Goal: Information Seeking & Learning: Compare options

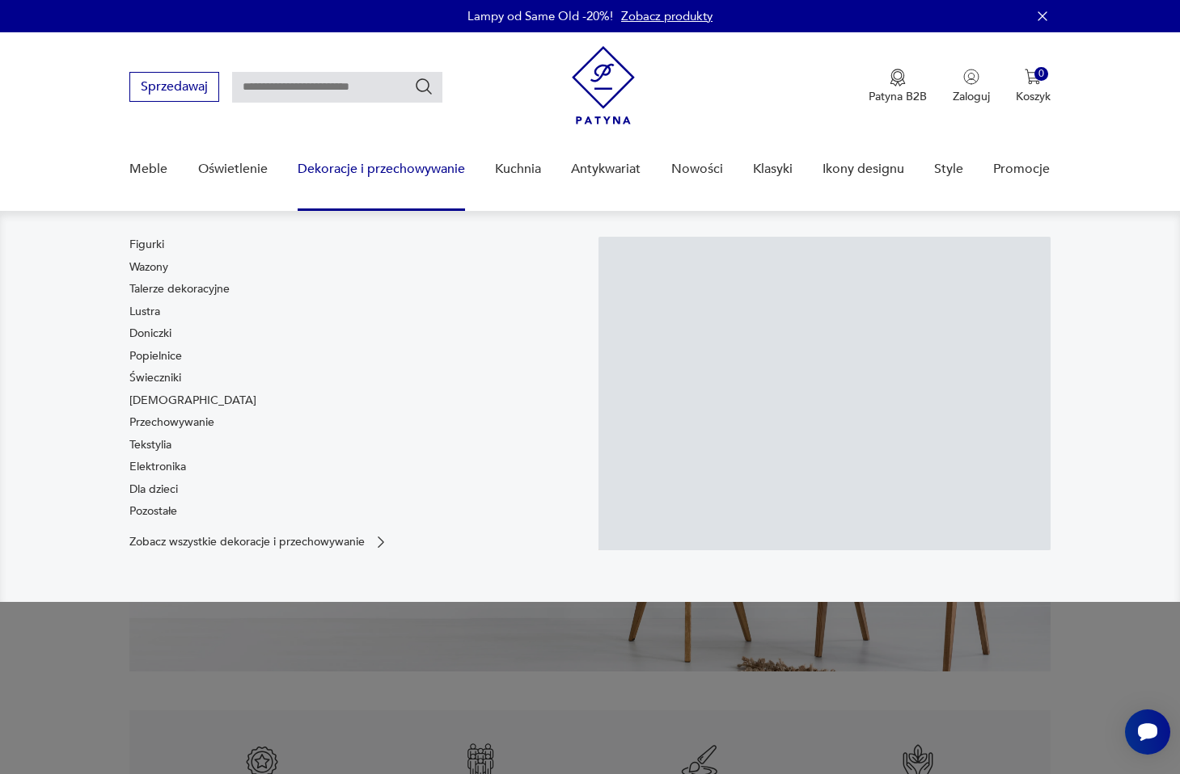
click at [371, 168] on link "Dekoracje i przechowywanie" at bounding box center [381, 169] width 167 height 62
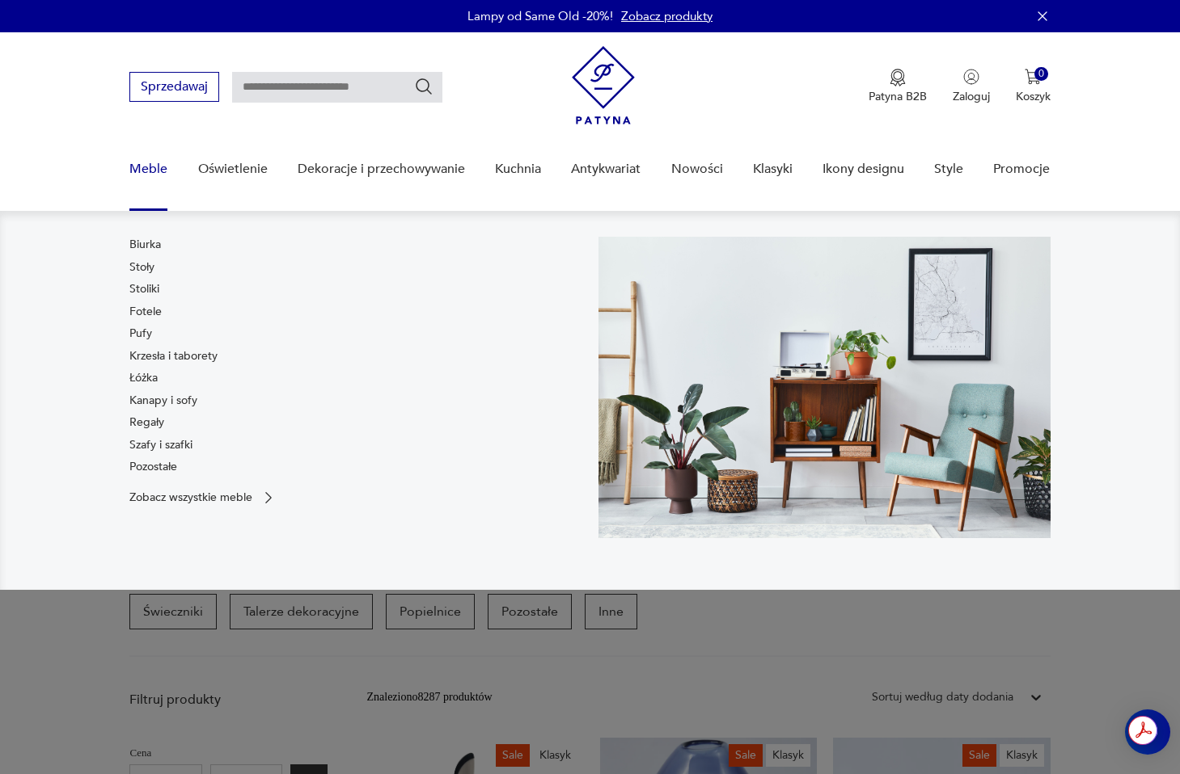
click at [151, 162] on link "Meble" at bounding box center [148, 169] width 38 height 62
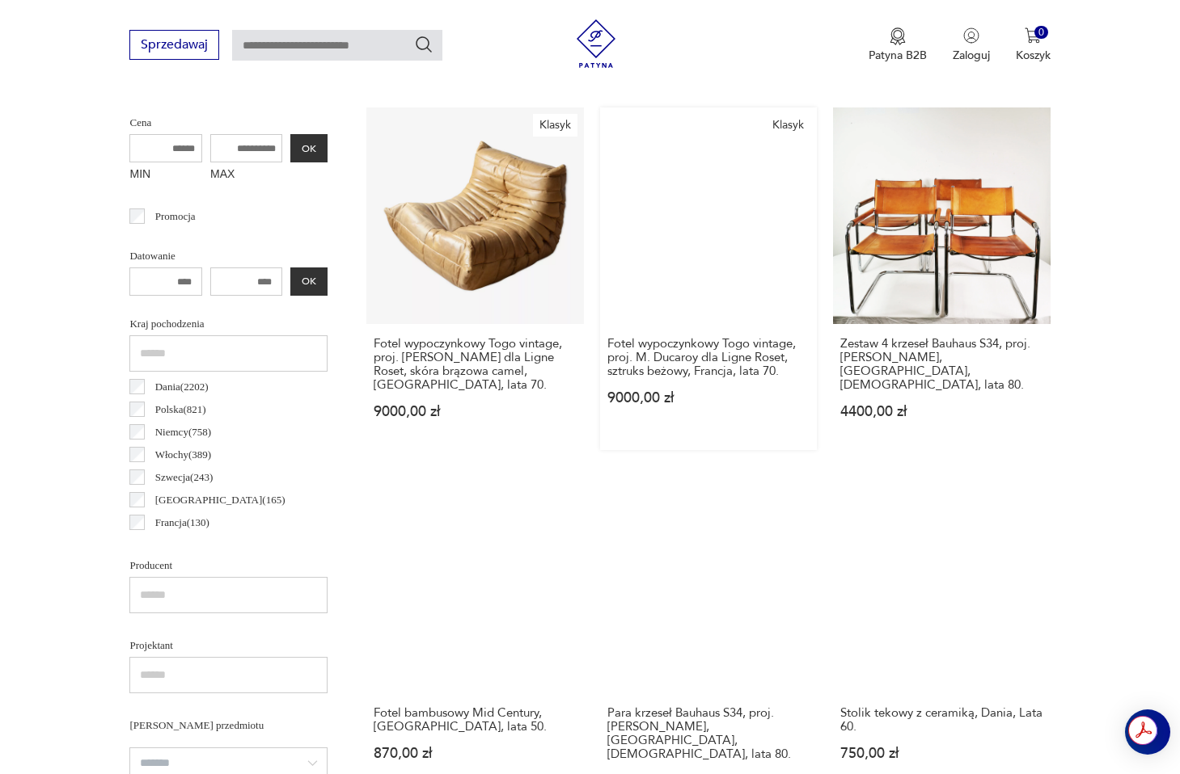
scroll to position [432, 0]
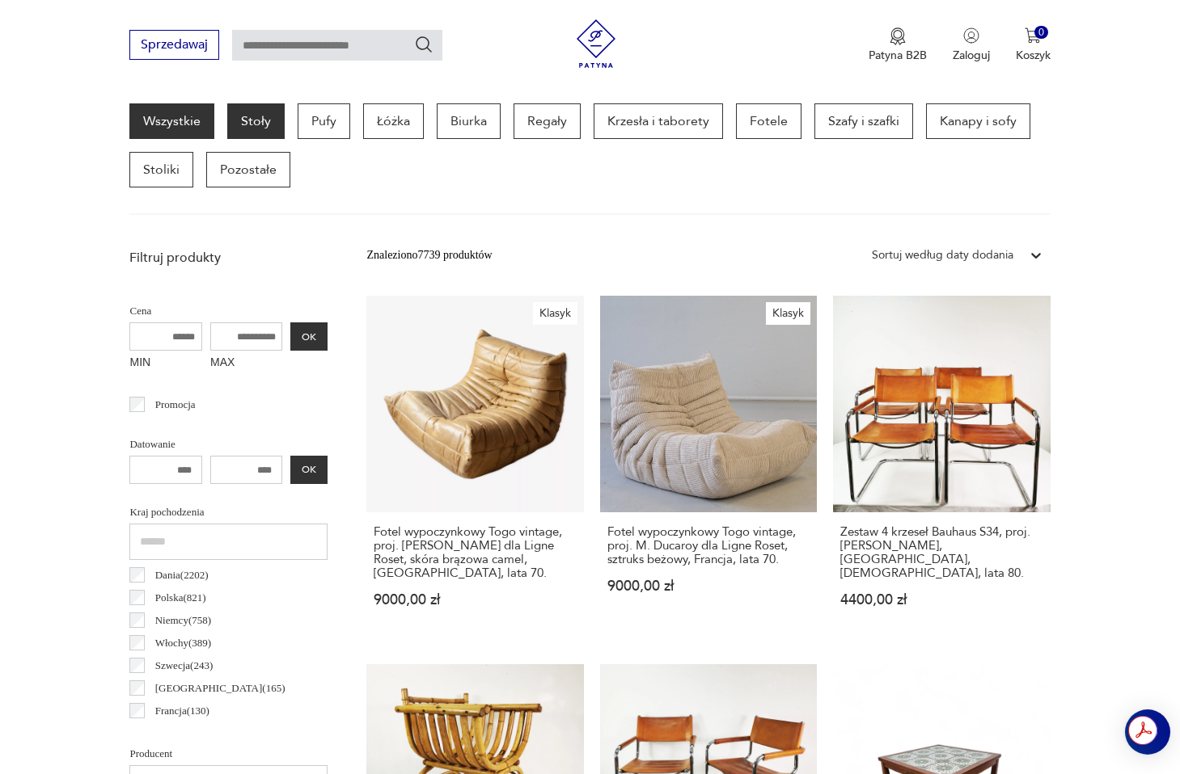
click at [257, 120] on p "Stoły" at bounding box center [255, 121] width 57 height 36
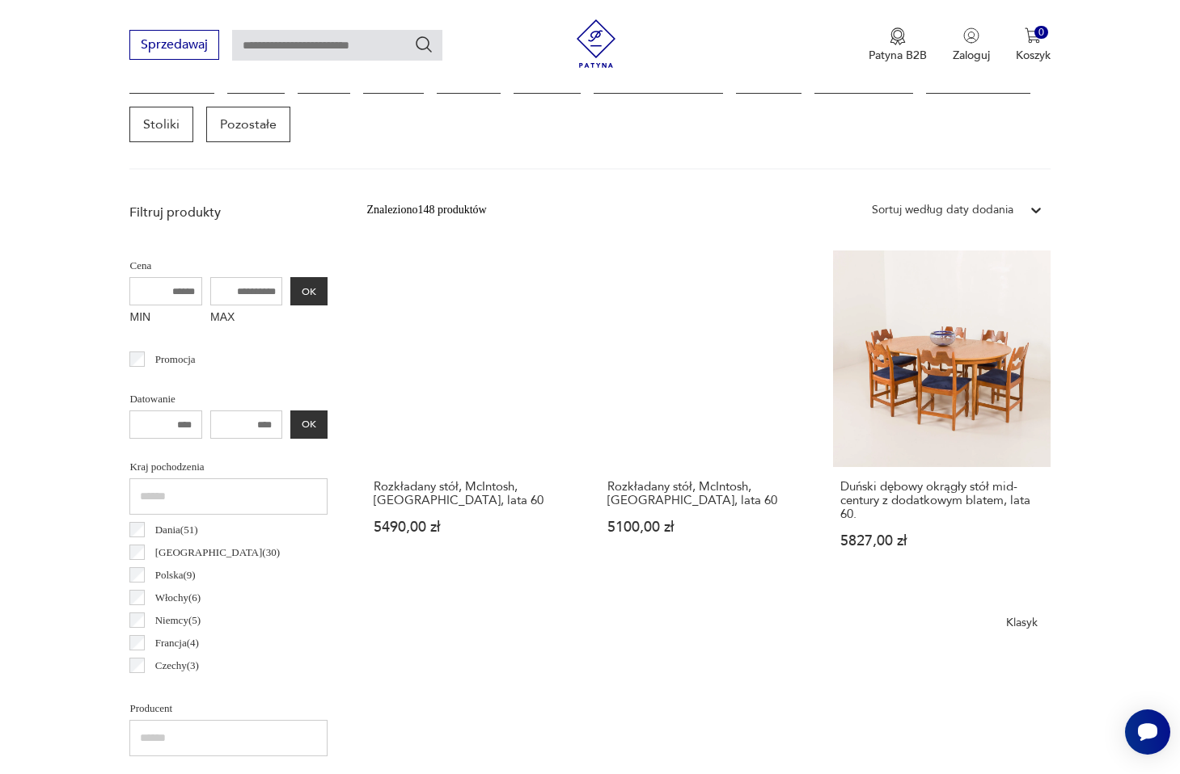
scroll to position [309, 0]
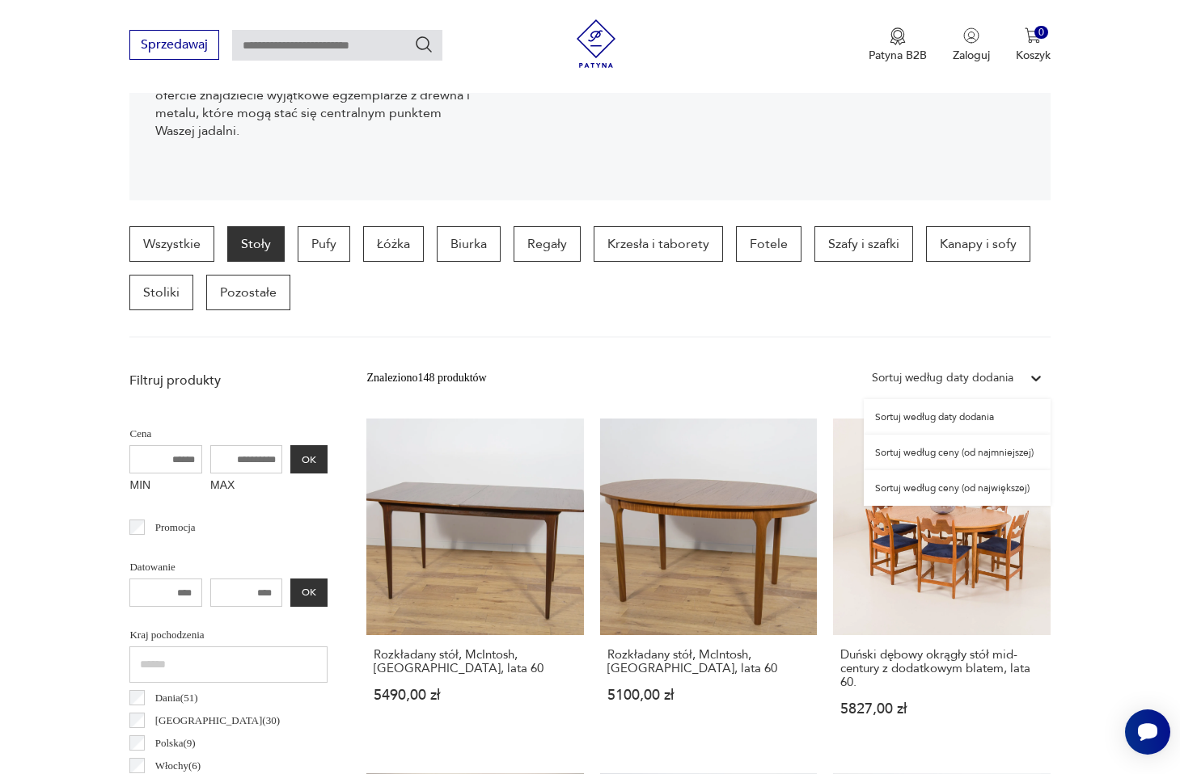
click at [931, 382] on div "Sortuj według daty dodania" at bounding box center [941, 378] width 141 height 18
click at [948, 490] on div "Sortuj według ceny (od największej)" at bounding box center [956, 489] width 187 height 36
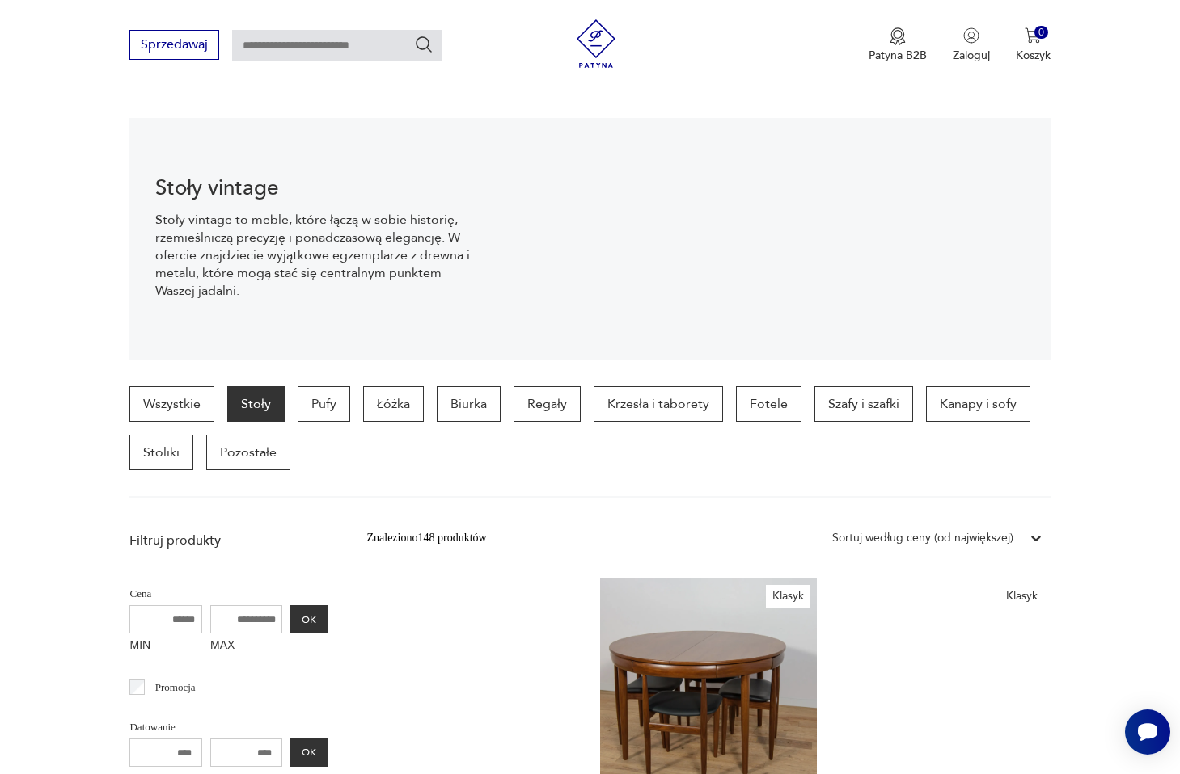
scroll to position [150, 0]
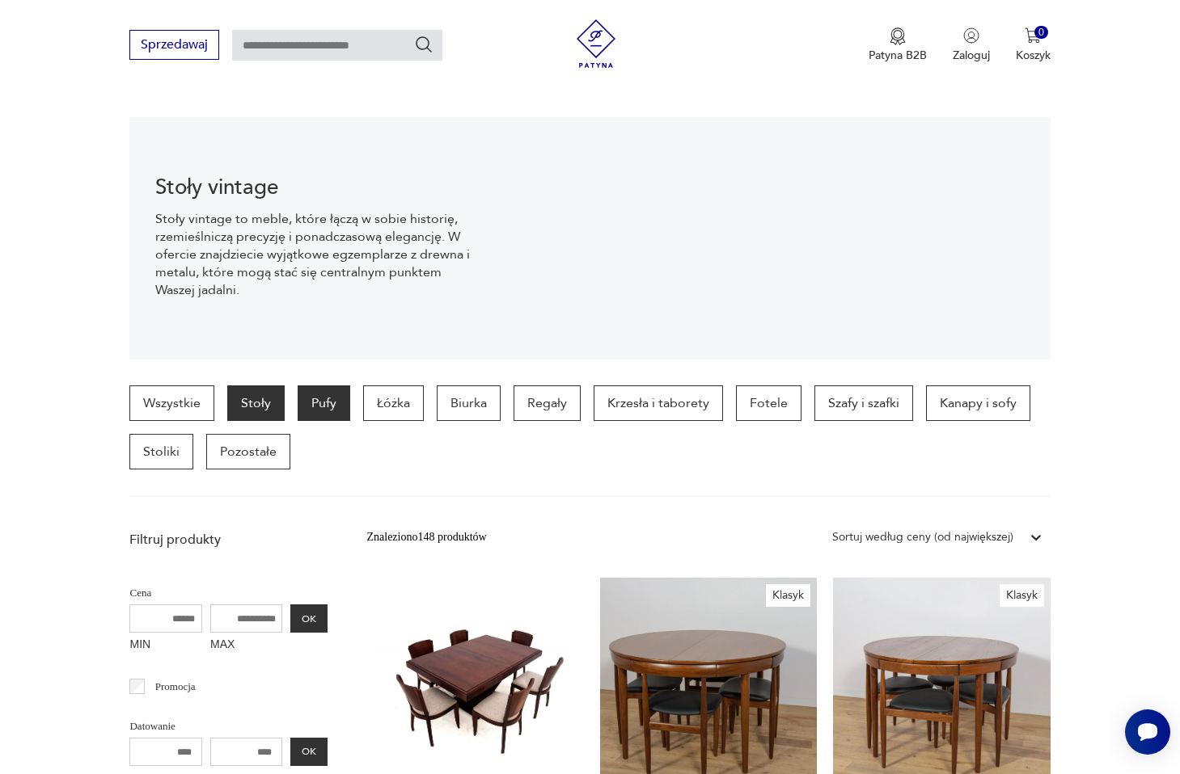
click at [319, 399] on p "Pufy" at bounding box center [324, 404] width 53 height 36
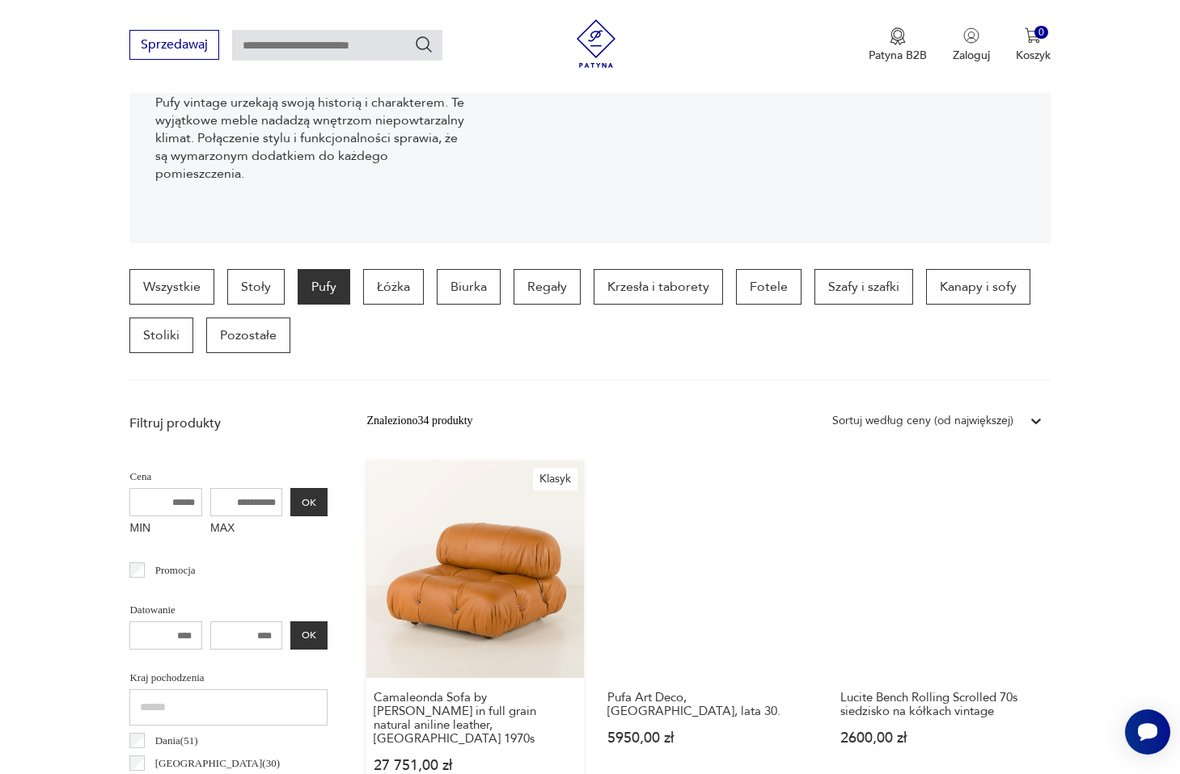
scroll to position [369, 0]
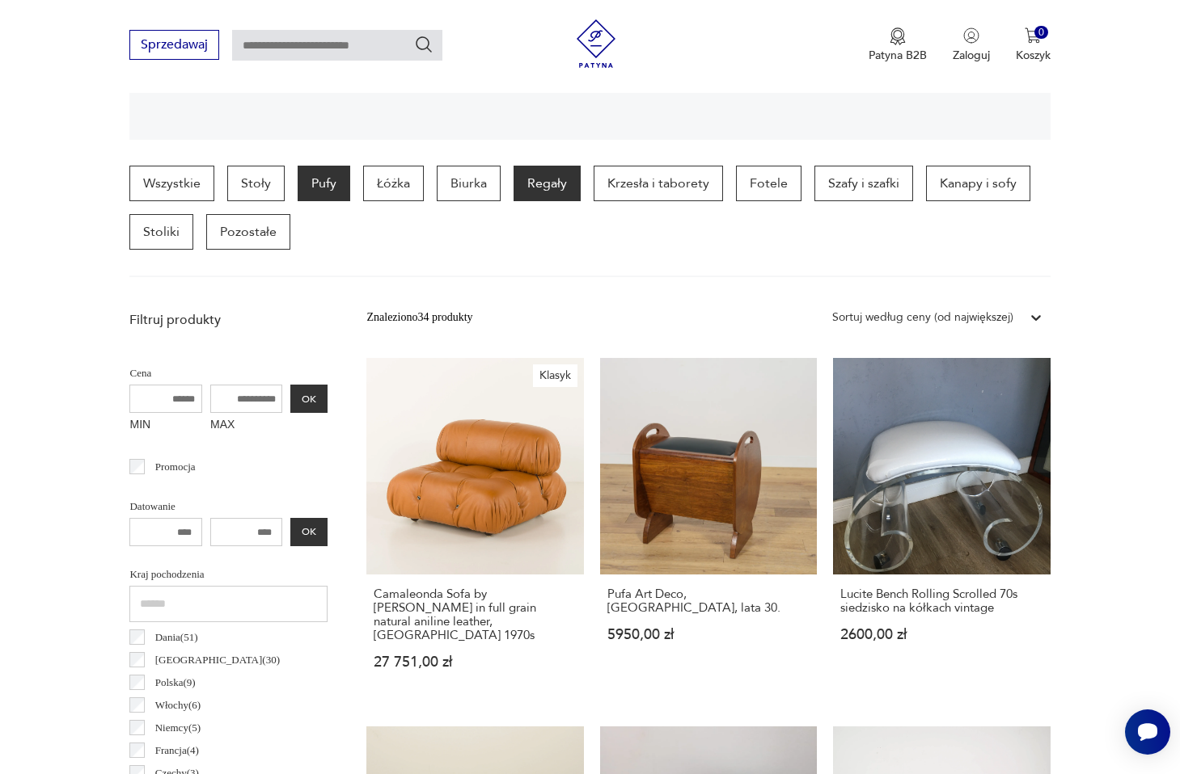
click at [525, 183] on p "Regały" at bounding box center [546, 184] width 67 height 36
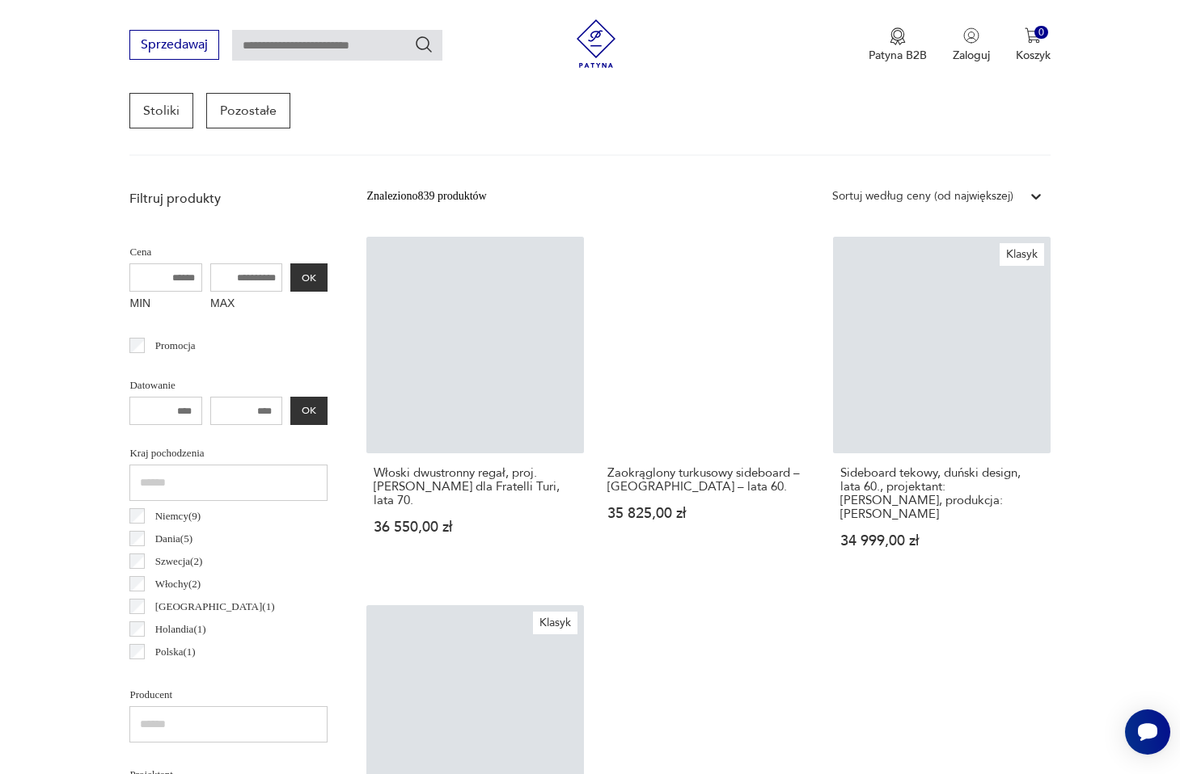
scroll to position [496, 0]
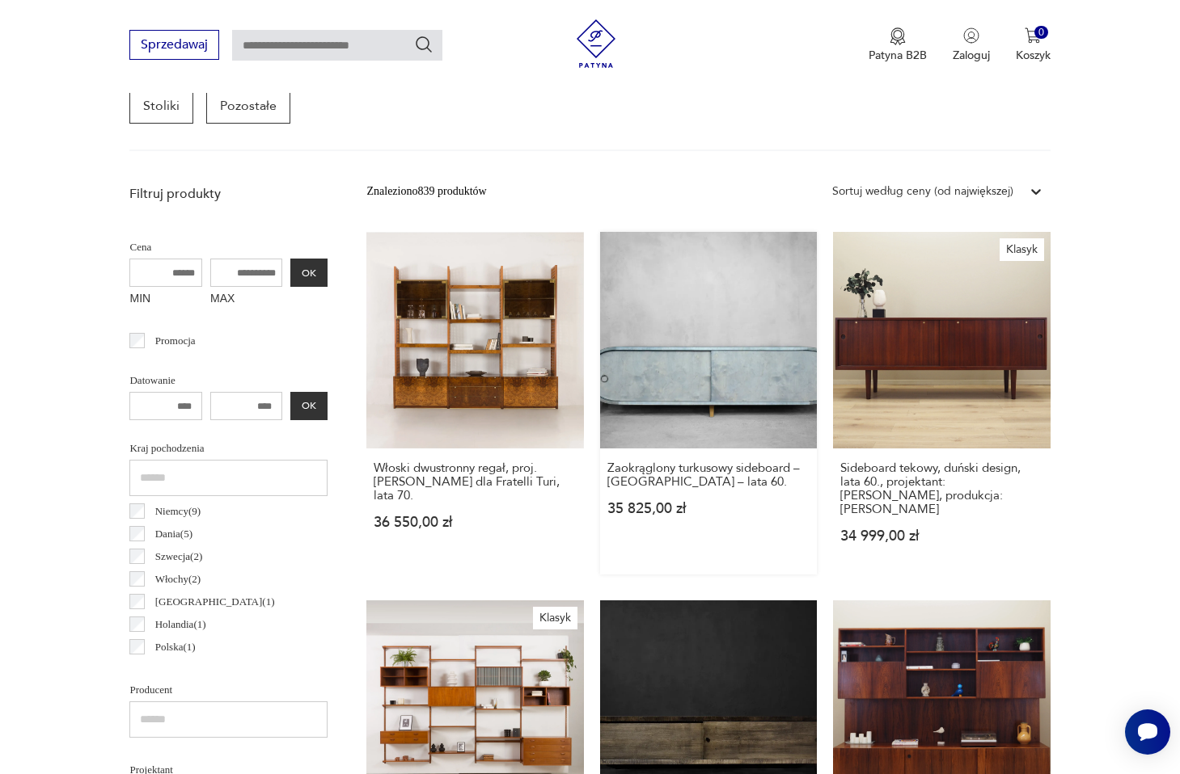
click at [712, 405] on link "Zaokrąglony turkusowy sideboard – [GEOGRAPHIC_DATA] – lata 60. 35 825,00 zł" at bounding box center [708, 403] width 217 height 343
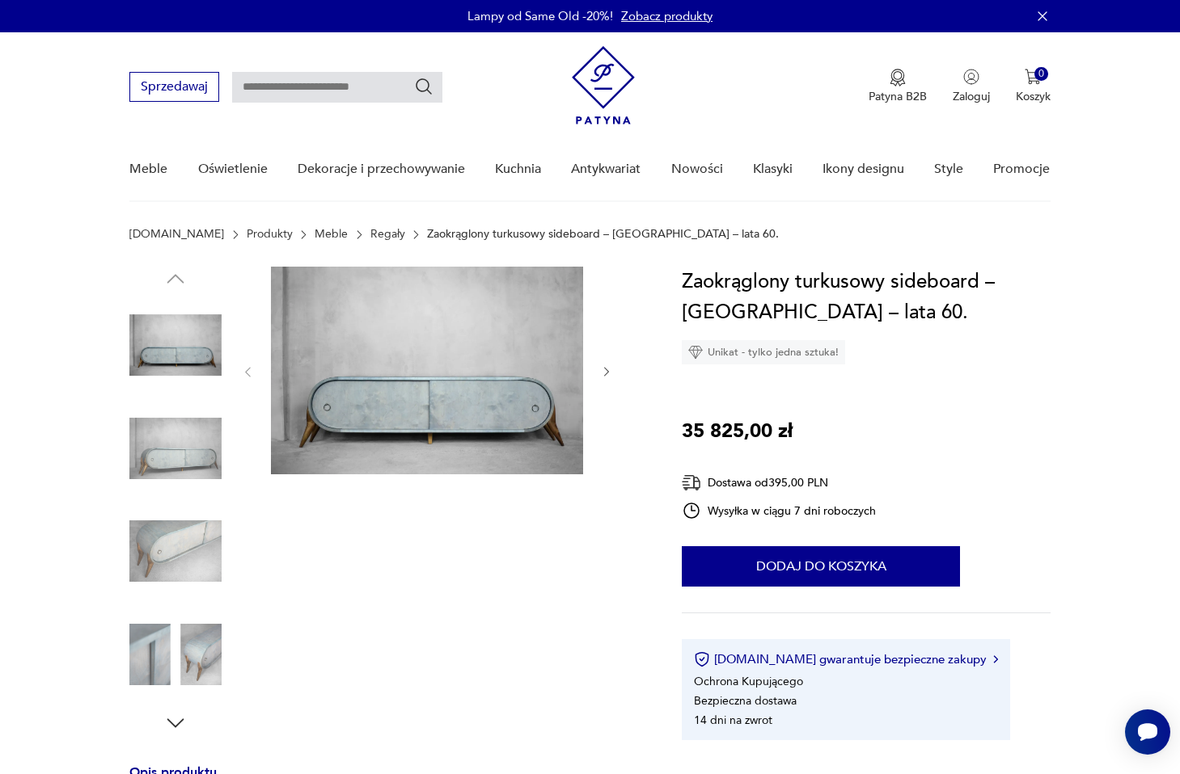
click at [188, 431] on img at bounding box center [175, 449] width 92 height 92
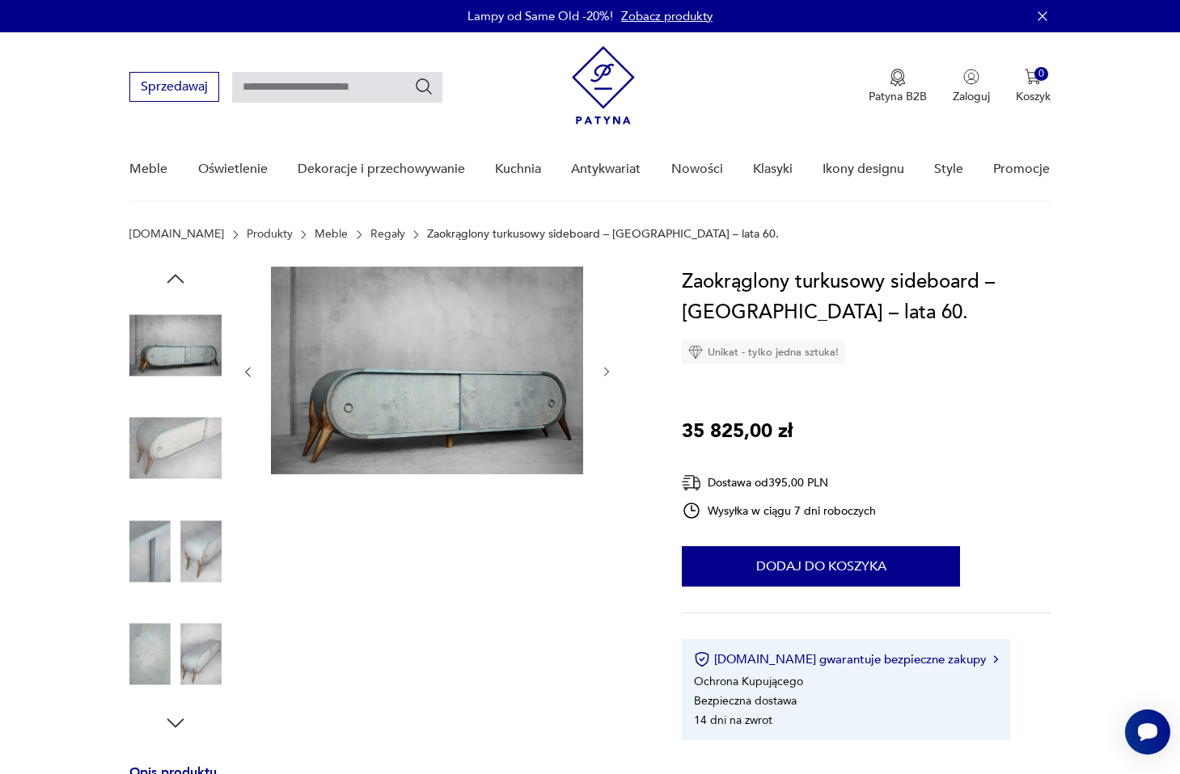
click at [174, 491] on img at bounding box center [175, 449] width 92 height 92
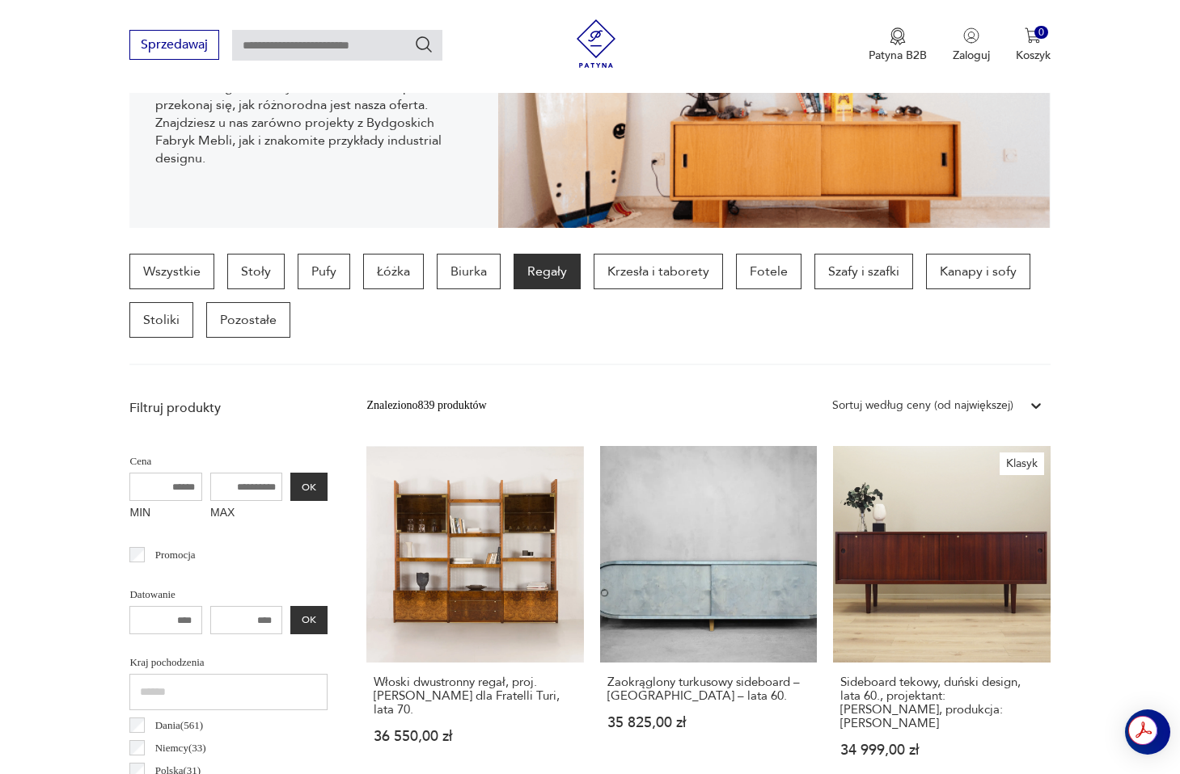
scroll to position [382, 0]
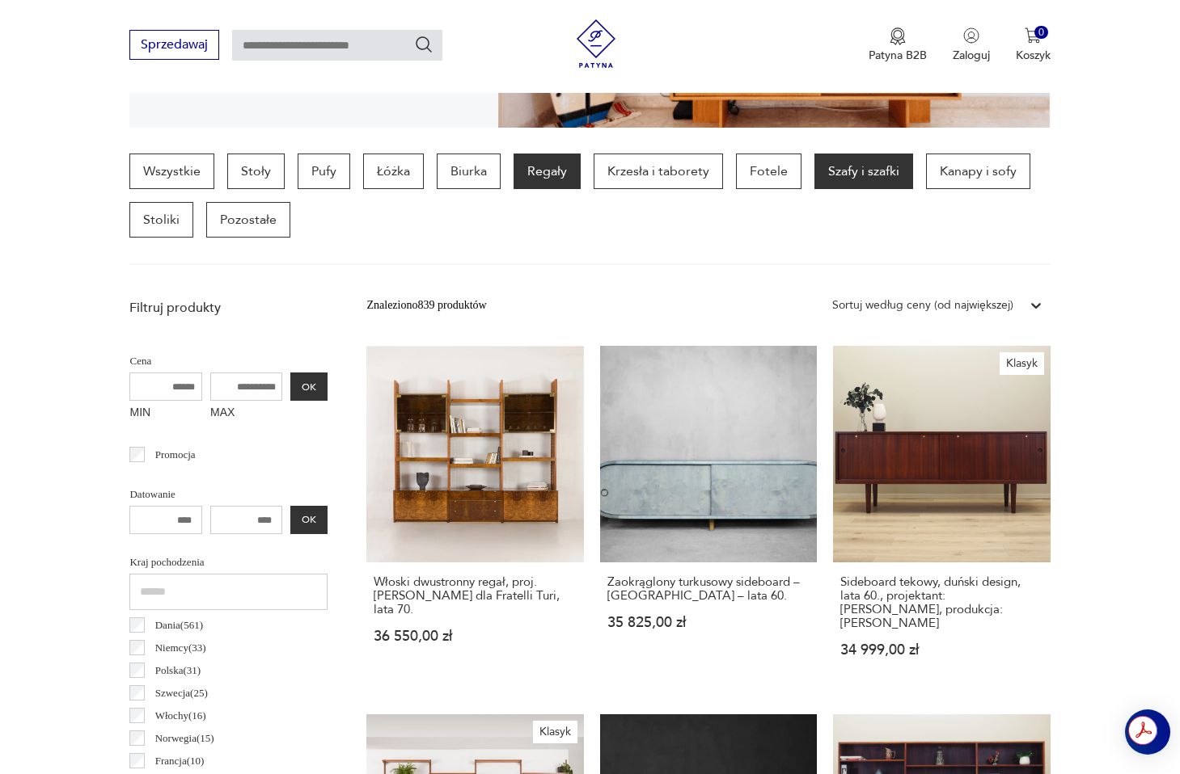
click at [860, 174] on p "Szafy i szafki" at bounding box center [863, 172] width 99 height 36
